Goal: Information Seeking & Learning: Learn about a topic

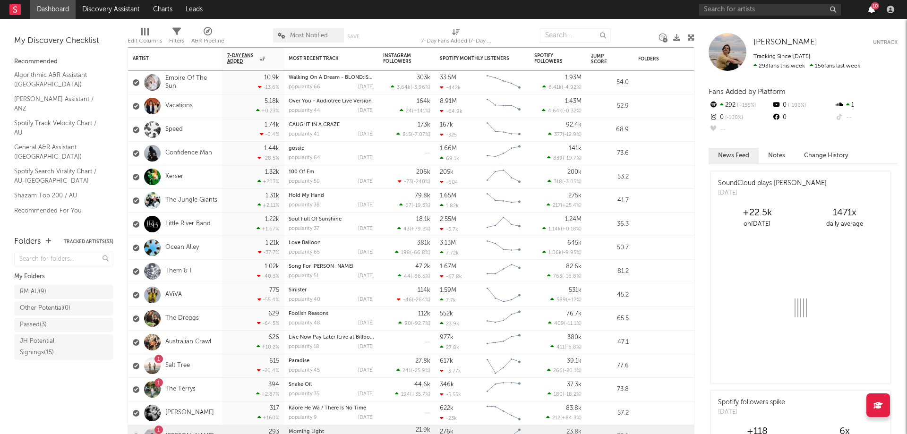
click at [869, 9] on icon "button" at bounding box center [871, 10] width 7 height 8
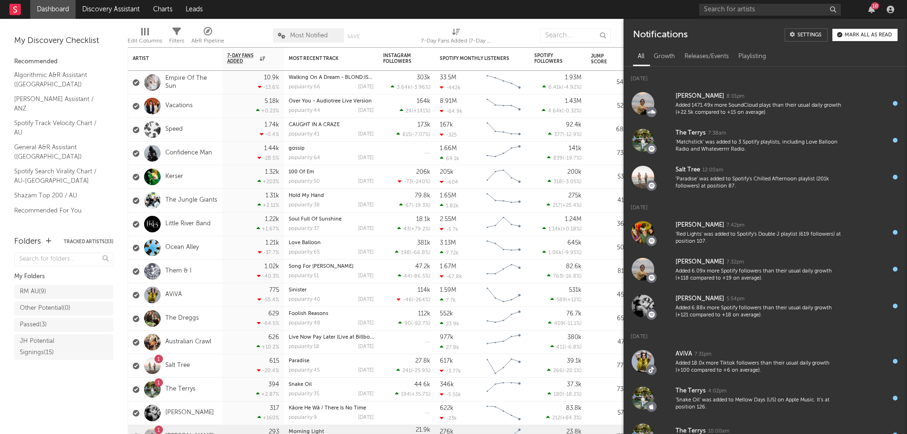
click at [871, 37] on div "Mark all as read" at bounding box center [868, 35] width 47 height 5
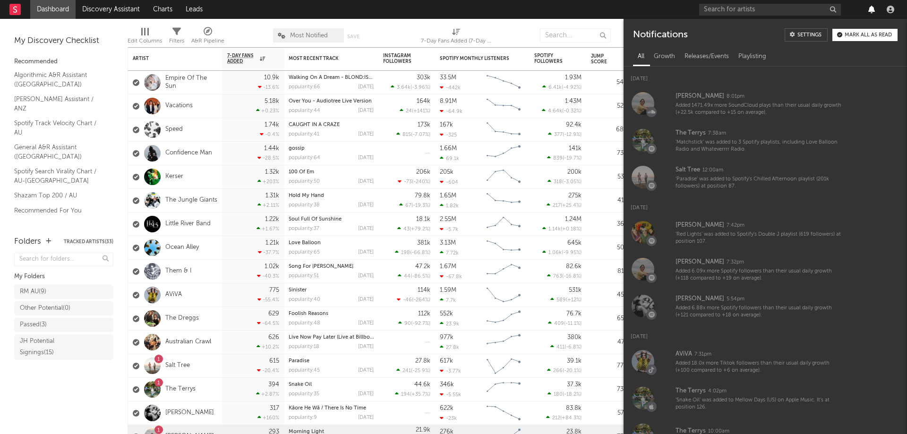
click at [871, 12] on icon "button" at bounding box center [871, 10] width 7 height 8
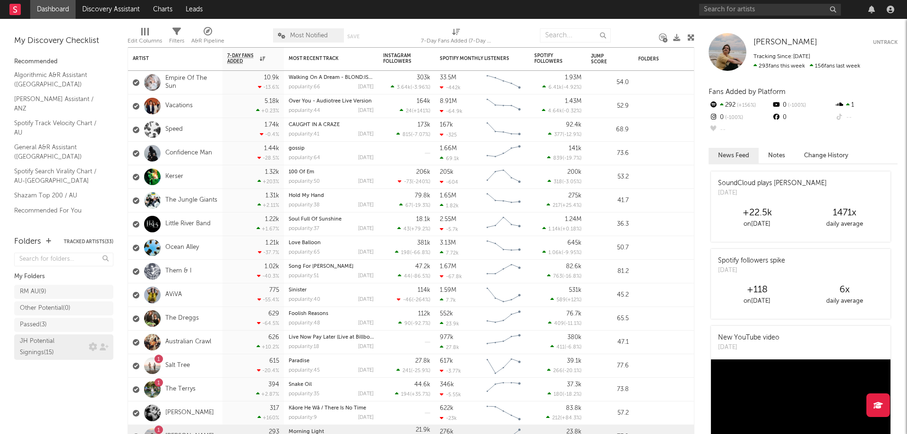
click at [46, 352] on div "JH Potential Signings ( 15 )" at bounding box center [53, 347] width 67 height 23
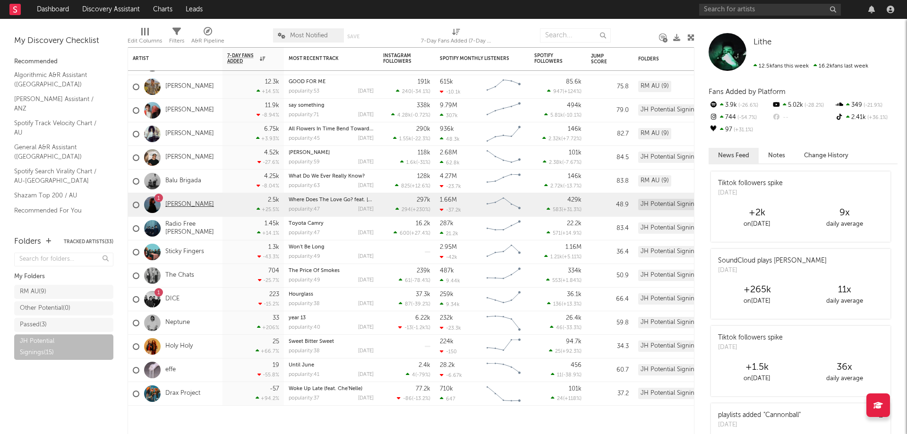
click at [187, 201] on link "[PERSON_NAME]" at bounding box center [189, 205] width 49 height 8
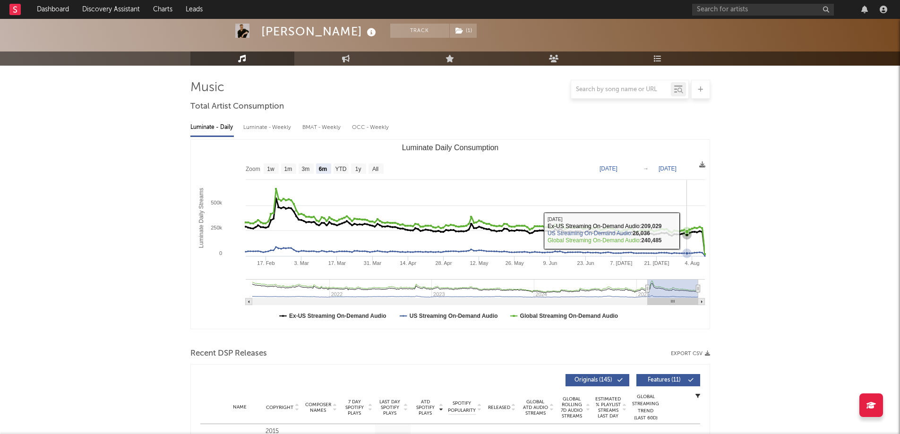
scroll to position [47, 0]
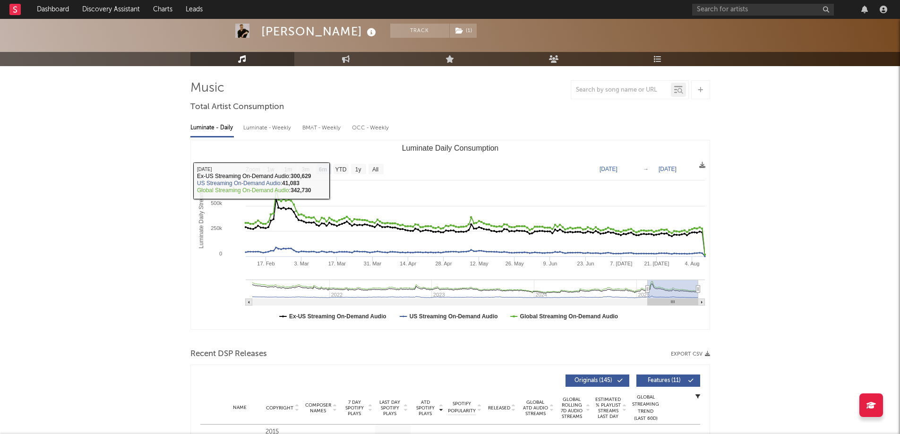
click at [382, 171] on rect "Luminate Daily Consumption" at bounding box center [375, 169] width 15 height 10
select select "All"
type input "[DATE]"
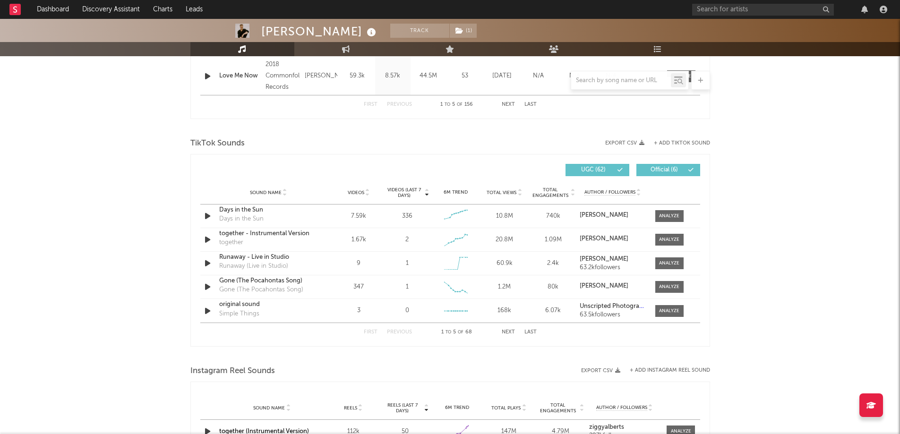
scroll to position [567, 0]
click at [357, 191] on span "Videos" at bounding box center [356, 192] width 17 height 6
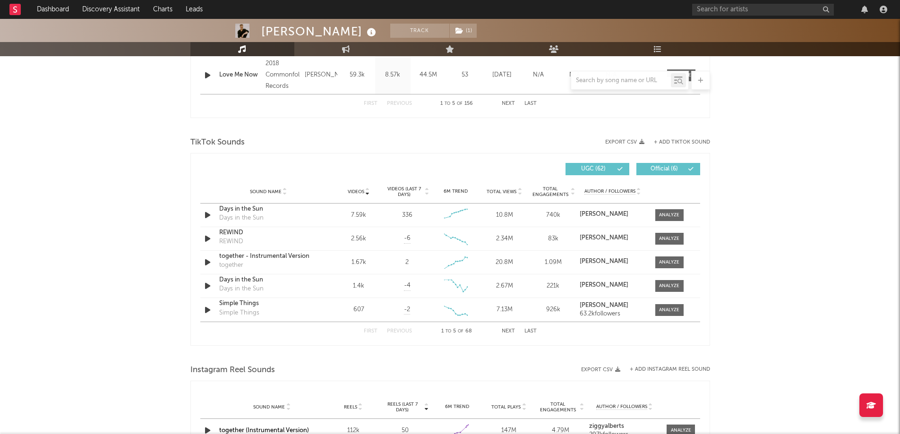
click at [502, 189] on span "Total Views" at bounding box center [502, 192] width 30 height 6
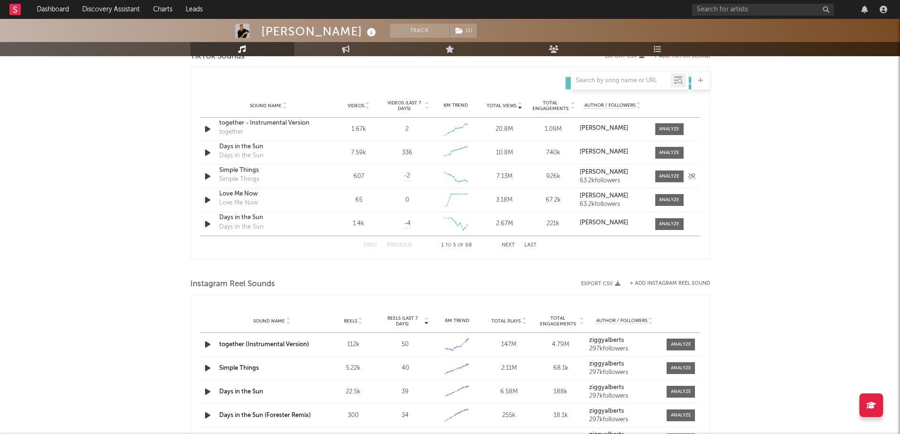
scroll to position [803, 0]
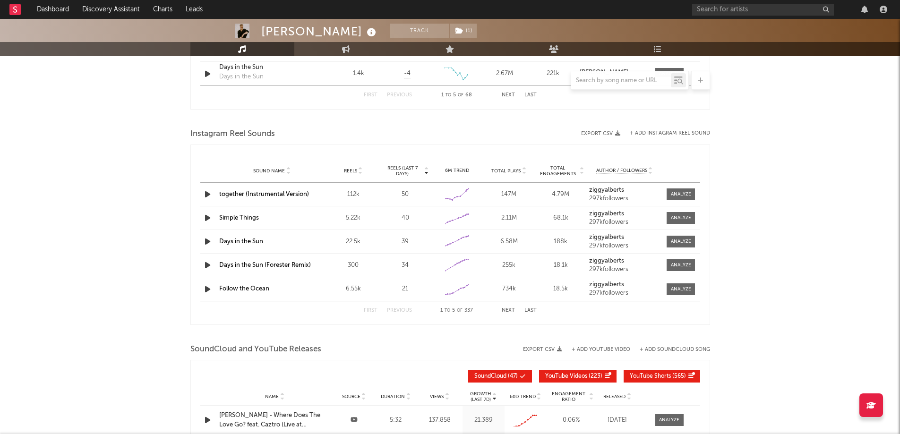
click at [507, 174] on div "Total Plays" at bounding box center [508, 170] width 47 height 7
click at [397, 167] on span "Reels (last 7 days)" at bounding box center [403, 170] width 42 height 11
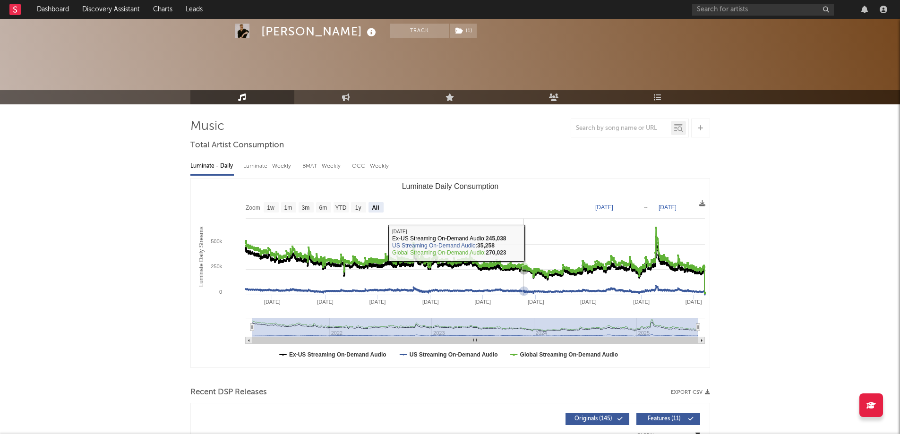
scroll to position [0, 0]
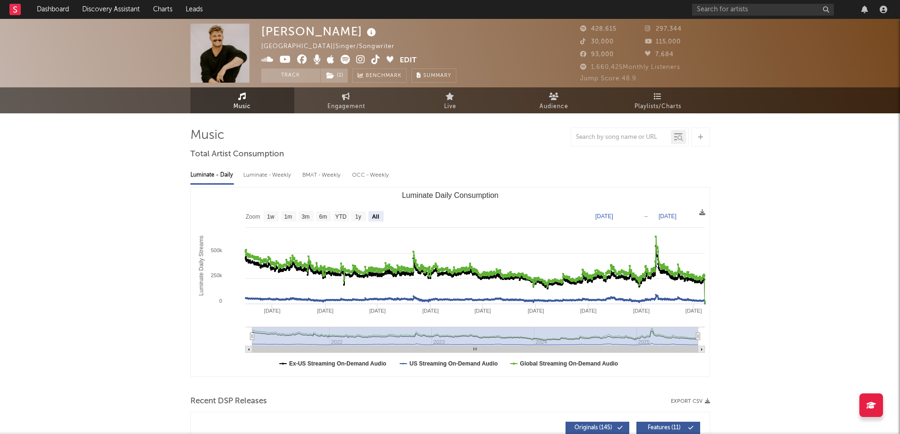
click at [325, 180] on div "BMAT - Weekly" at bounding box center [322, 175] width 40 height 16
select select "1w"
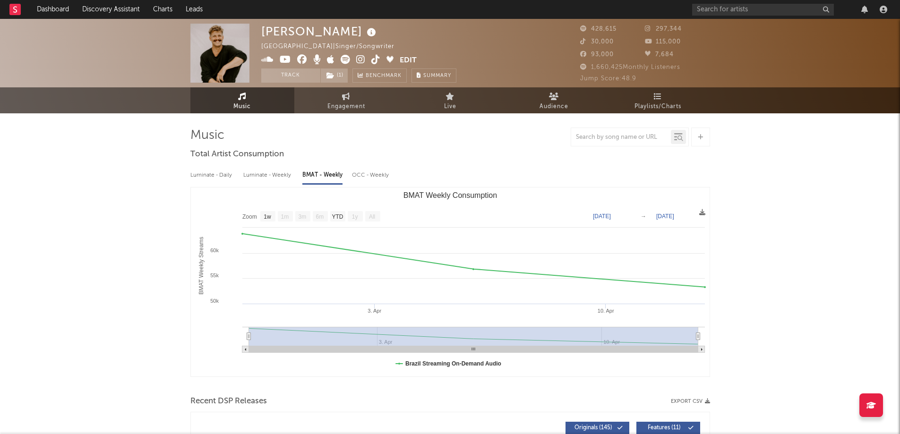
click at [367, 170] on div "OCC - Weekly" at bounding box center [371, 175] width 38 height 16
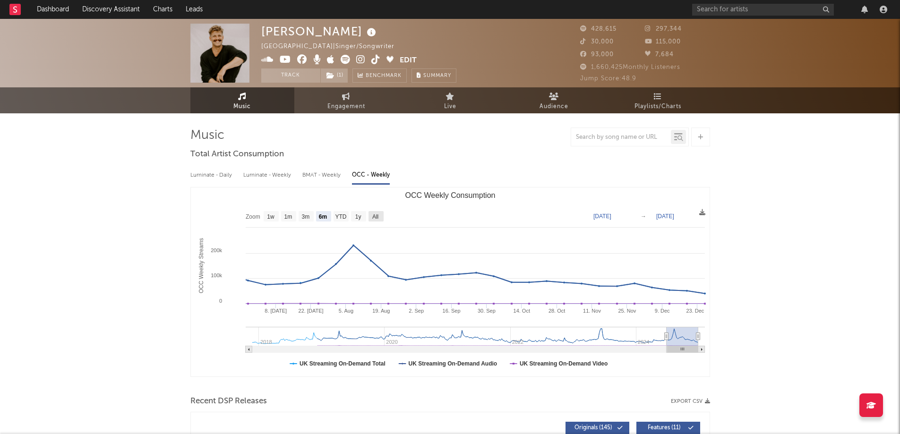
click at [372, 214] on text "All" at bounding box center [375, 217] width 6 height 7
select select "All"
type input "[DATE]"
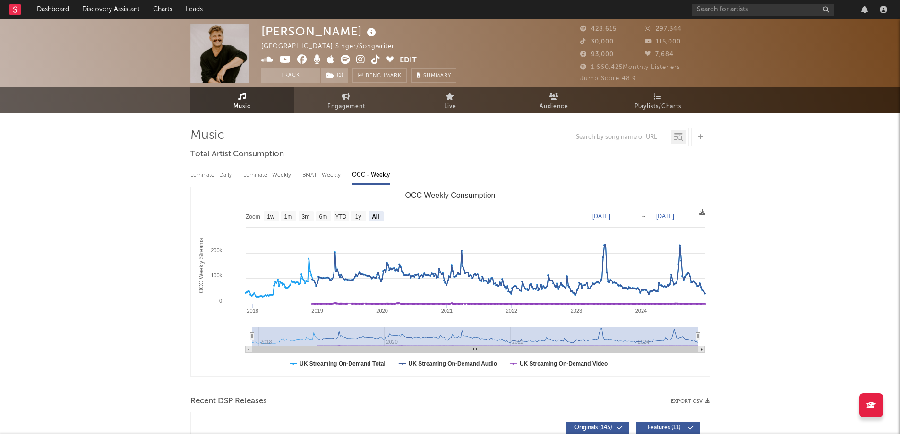
click at [263, 174] on div "Luminate - Weekly" at bounding box center [268, 175] width 50 height 16
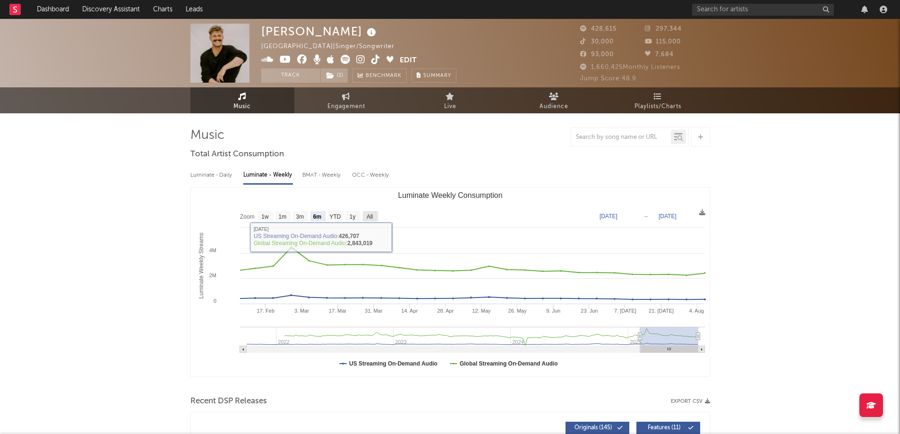
click at [376, 215] on rect "Luminate Weekly Consumption" at bounding box center [370, 216] width 15 height 10
select select "All"
type input "[DATE]"
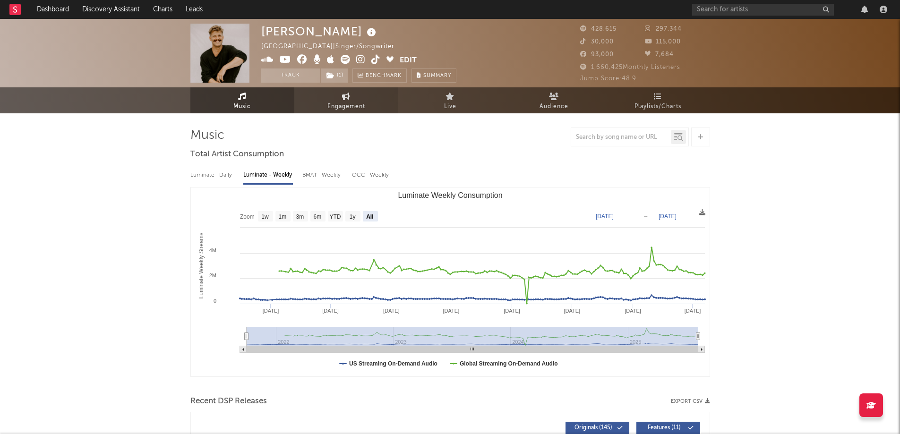
click at [345, 104] on span "Engagement" at bounding box center [346, 106] width 38 height 11
select select "1w"
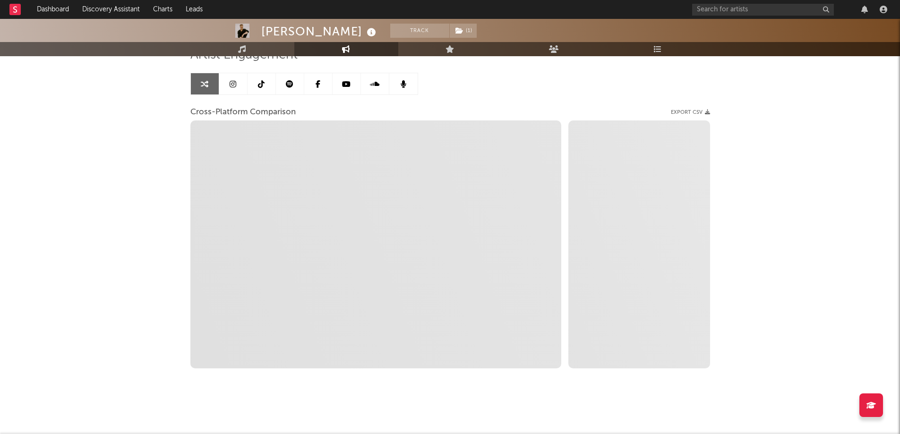
scroll to position [81, 0]
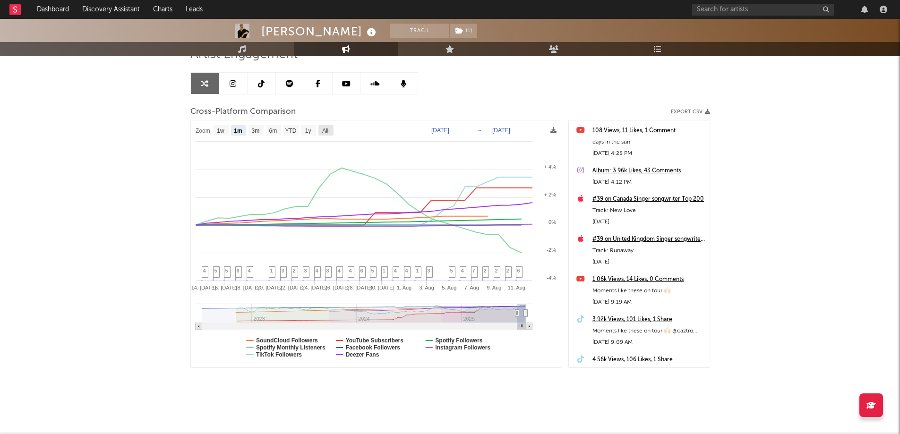
click at [319, 130] on rect at bounding box center [325, 130] width 15 height 10
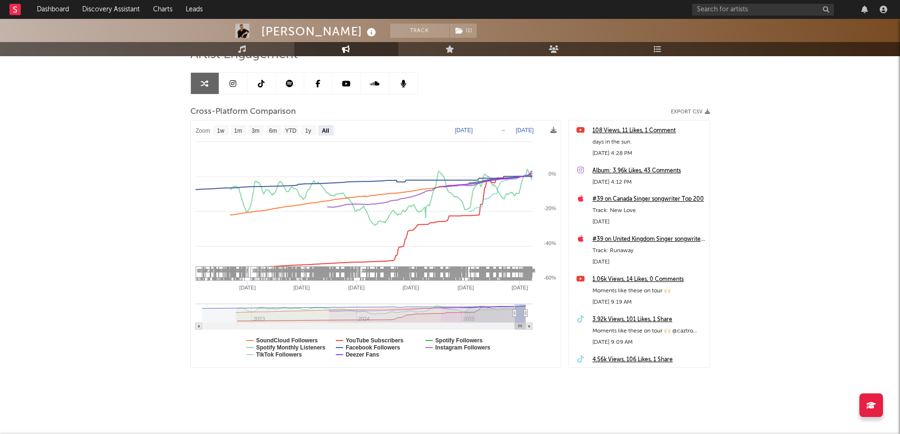
select select "All"
type input "[DATE]"
select select "All"
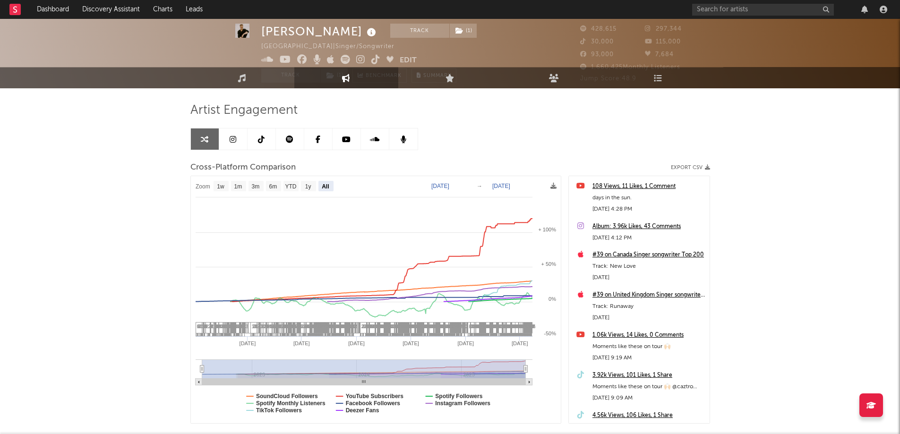
scroll to position [47, 0]
